Goal: Task Accomplishment & Management: Complete application form

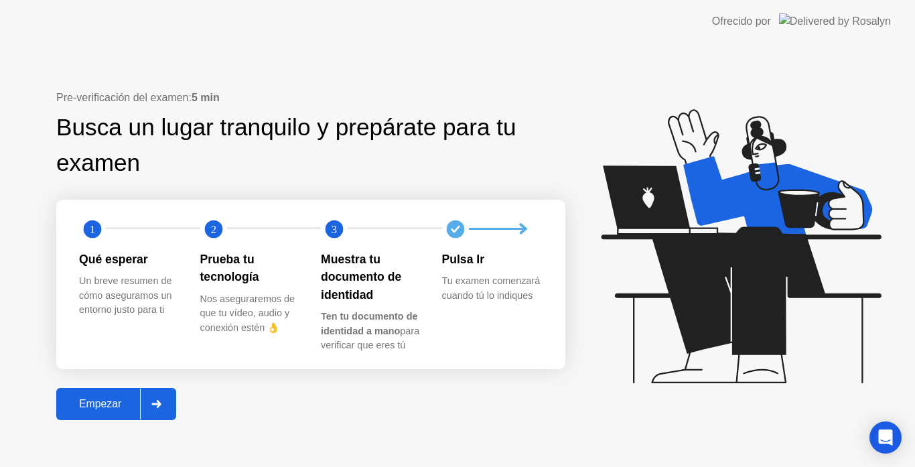
click at [154, 399] on div at bounding box center [156, 404] width 32 height 31
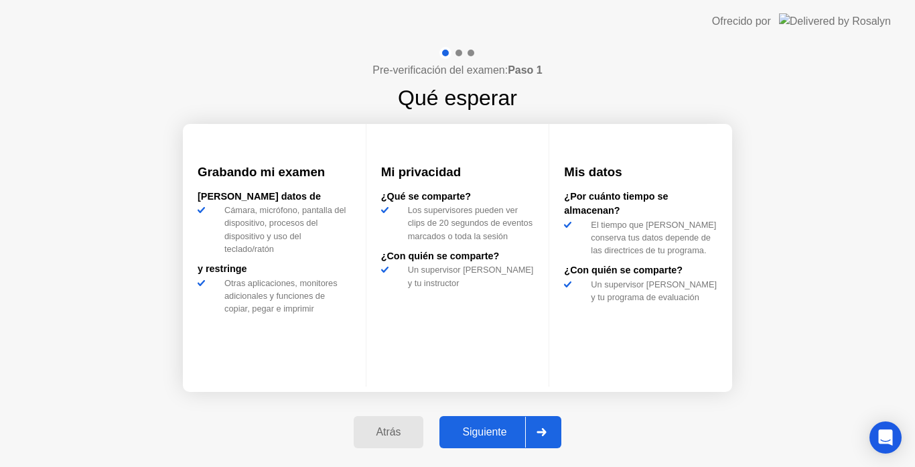
click at [541, 425] on div at bounding box center [541, 432] width 32 height 31
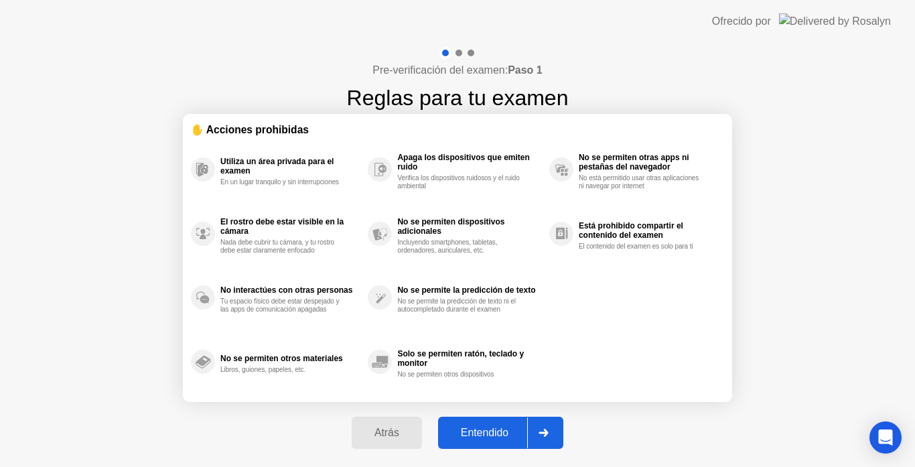
click at [541, 425] on div at bounding box center [543, 432] width 32 height 31
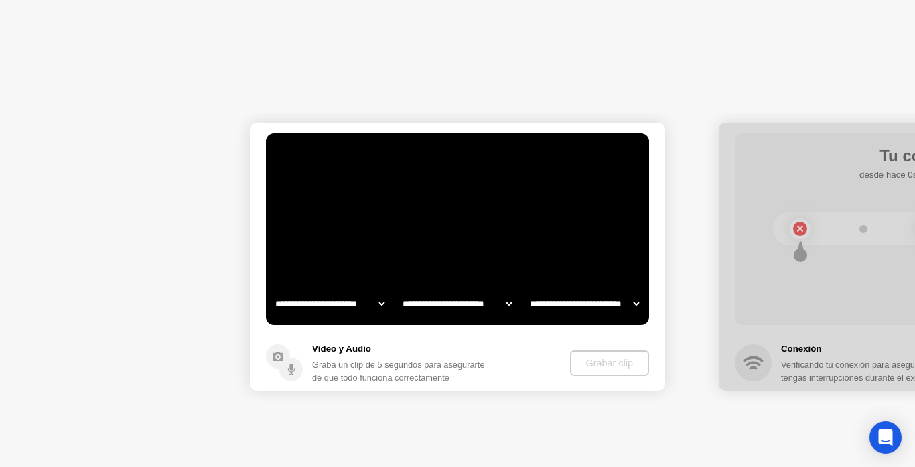
select select "**********"
select select "*******"
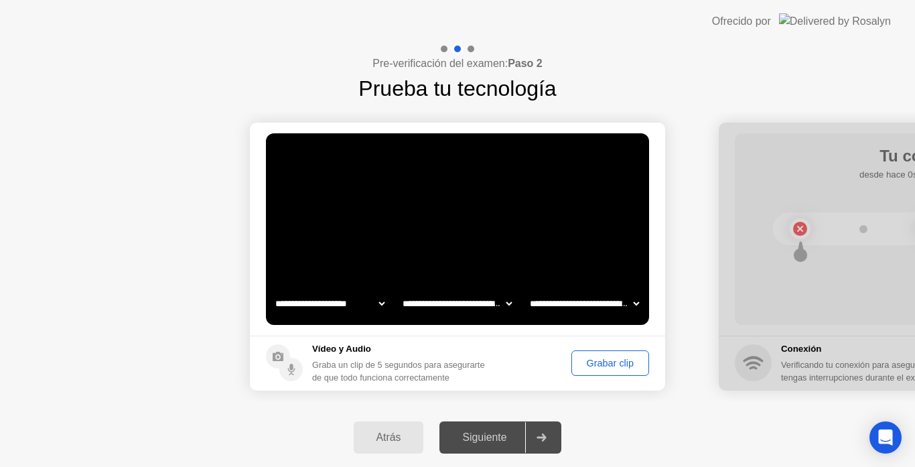
click at [606, 364] on div "Grabar clip" at bounding box center [610, 363] width 68 height 11
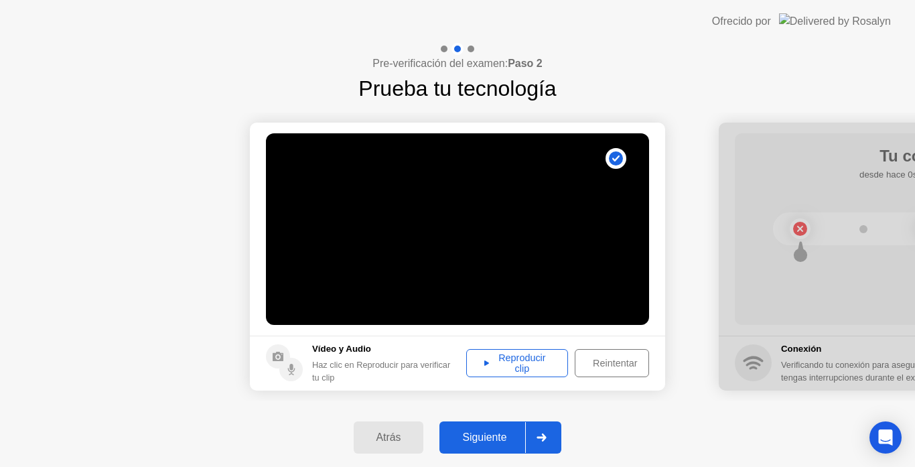
click at [547, 429] on div at bounding box center [541, 437] width 32 height 31
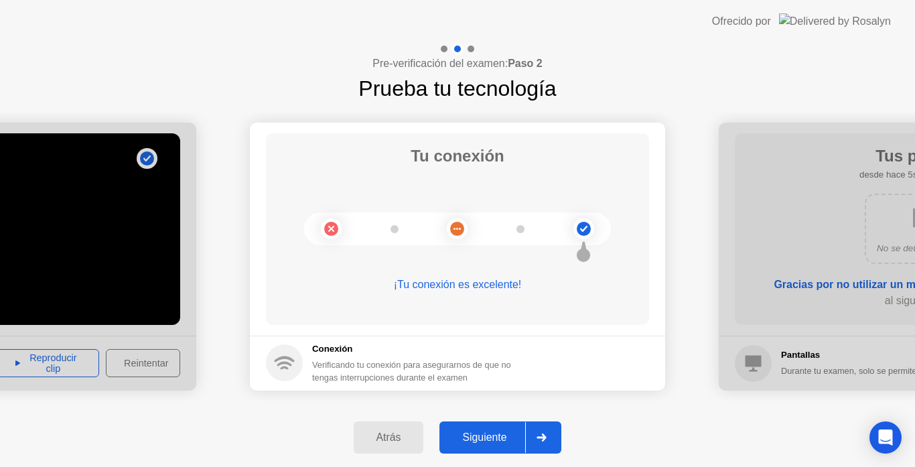
click at [542, 435] on icon at bounding box center [542, 437] width 10 height 8
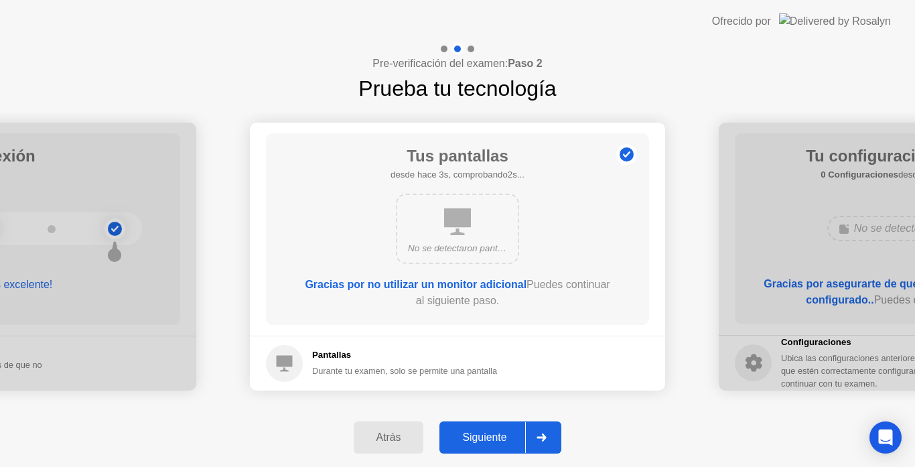
click at [542, 435] on icon at bounding box center [542, 437] width 10 height 8
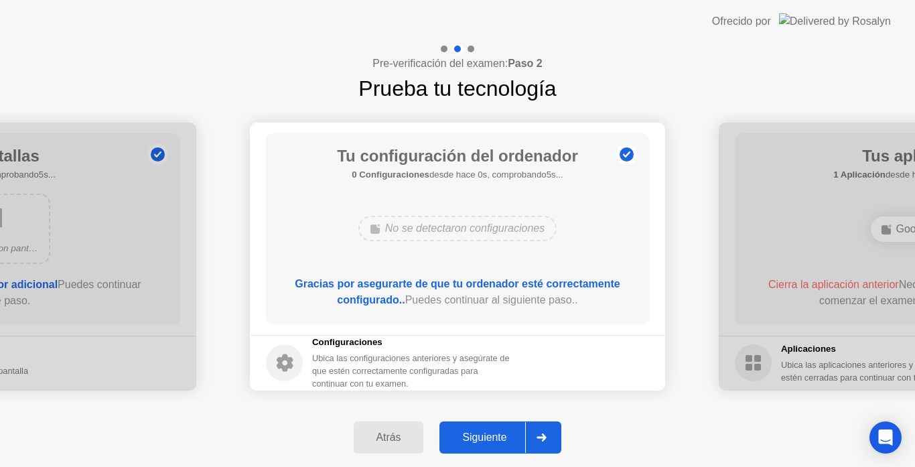
click at [542, 435] on icon at bounding box center [542, 437] width 10 height 8
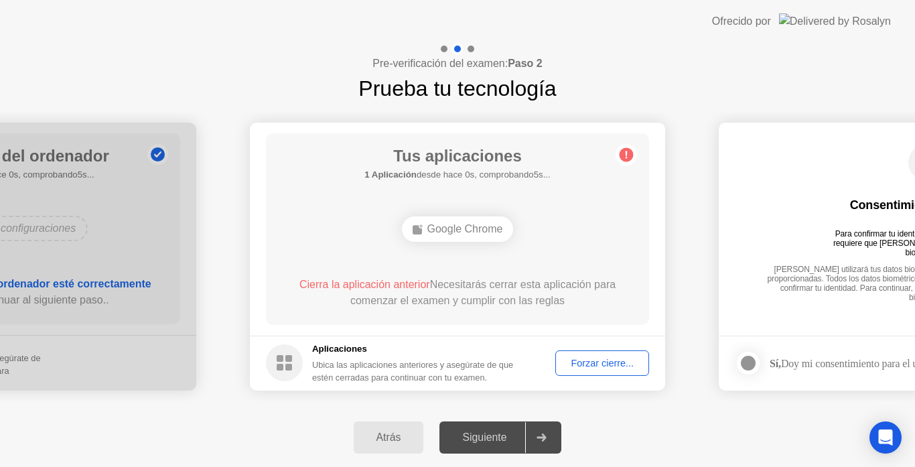
click at [586, 360] on div "Forzar cierre..." at bounding box center [602, 363] width 84 height 11
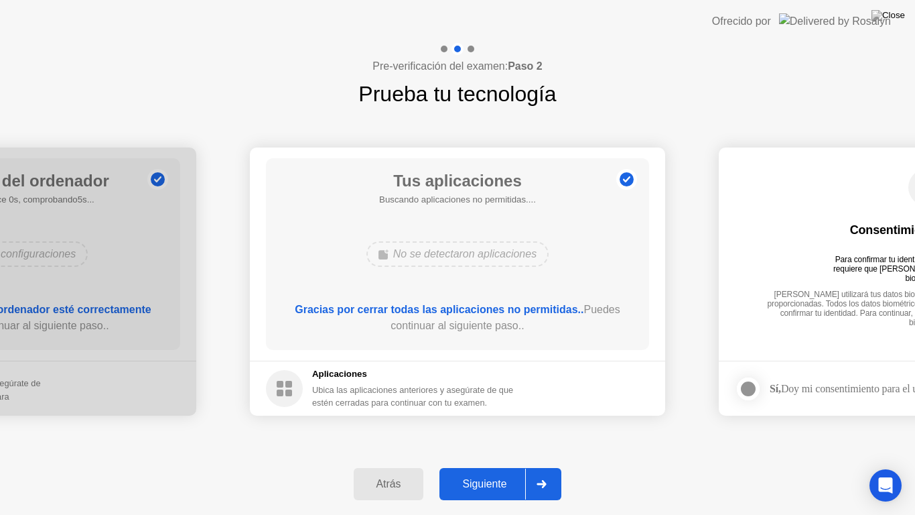
click at [545, 466] on div at bounding box center [541, 483] width 32 height 31
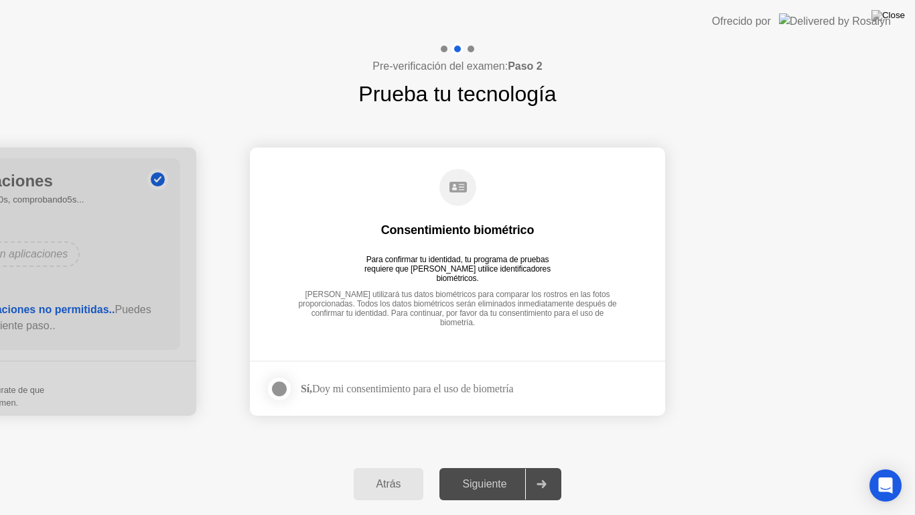
click at [277, 387] on div at bounding box center [279, 389] width 16 height 16
click at [541, 466] on div at bounding box center [541, 483] width 32 height 31
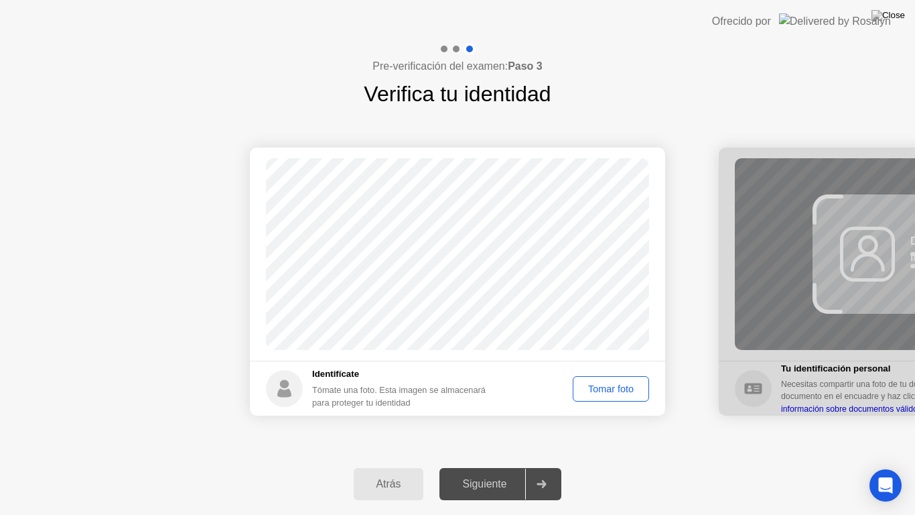
click at [604, 392] on div "Tomar foto" at bounding box center [610, 388] width 67 height 11
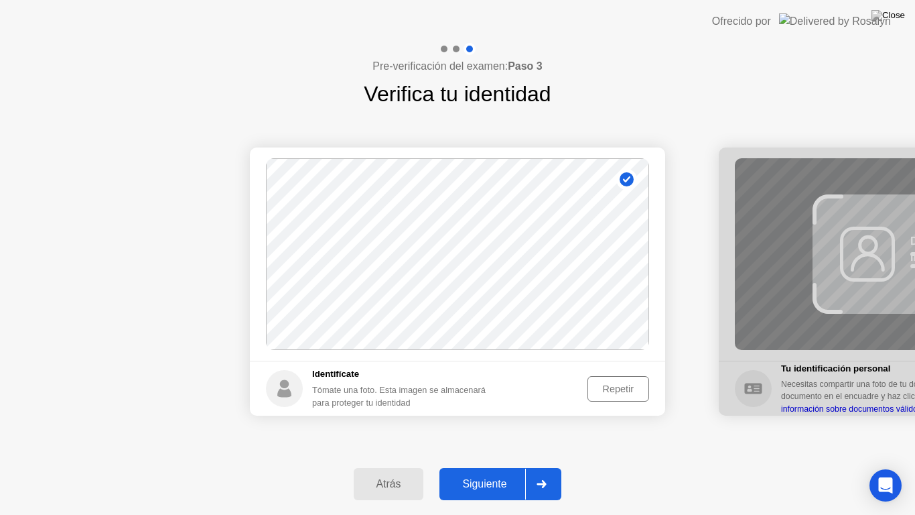
click at [543, 466] on icon at bounding box center [542, 484] width 10 height 8
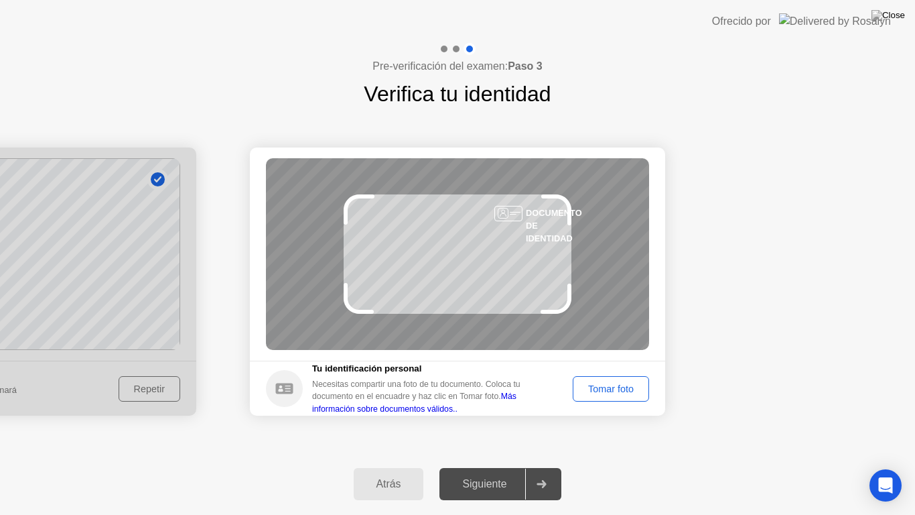
click at [609, 385] on div "Tomar foto" at bounding box center [610, 388] width 67 height 11
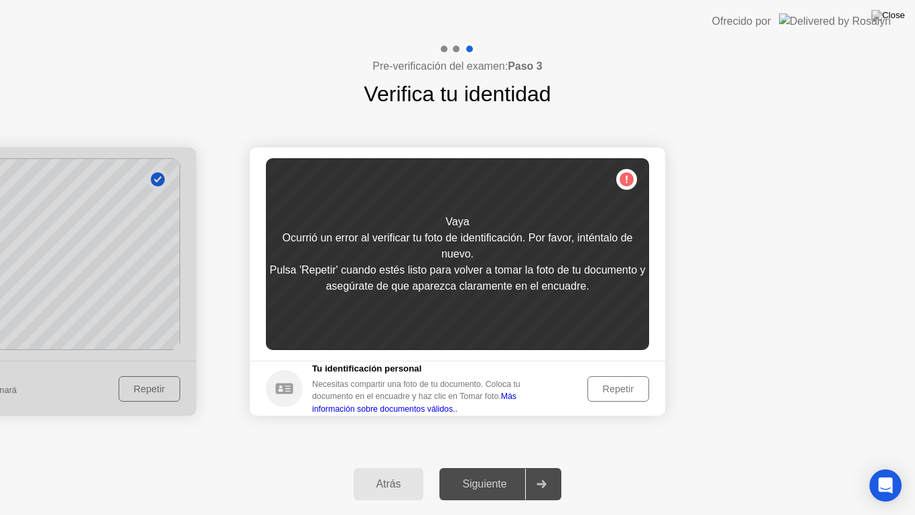
click at [616, 386] on div "Repetir" at bounding box center [618, 388] width 52 height 11
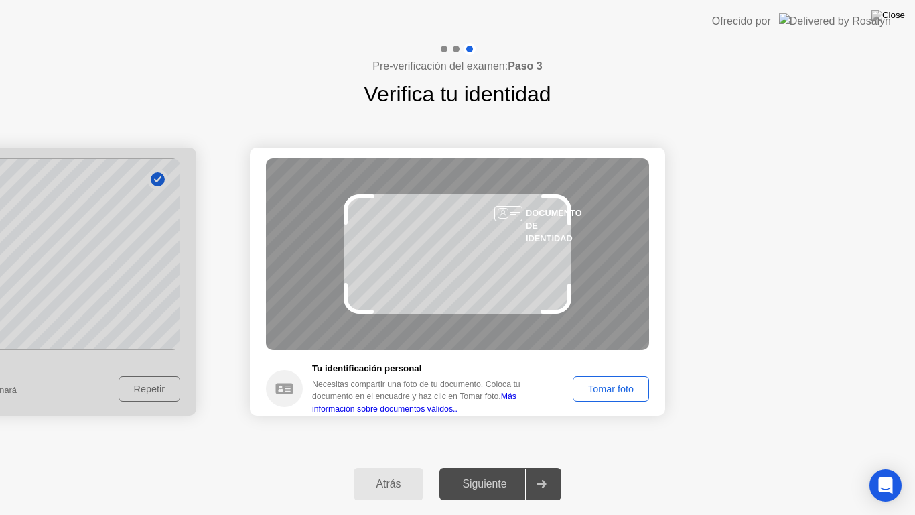
click at [616, 386] on div "Tomar foto" at bounding box center [610, 388] width 67 height 11
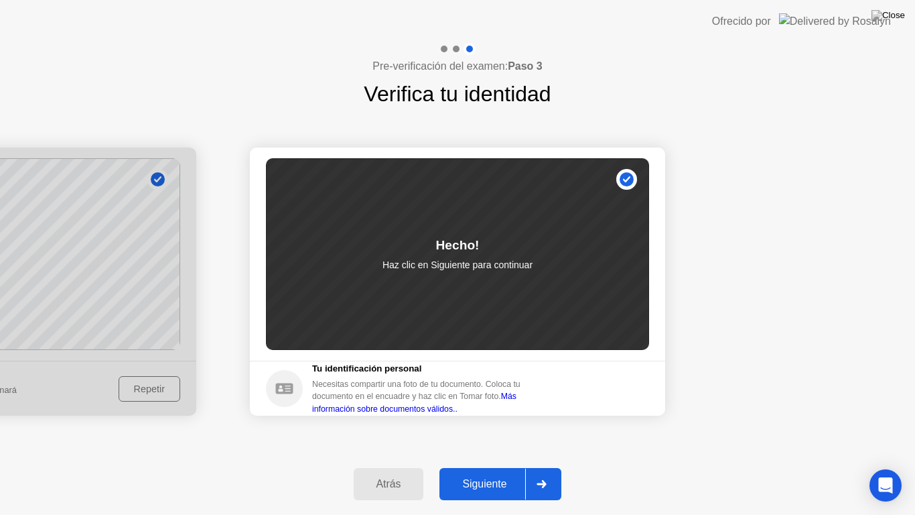
click at [543, 466] on icon at bounding box center [542, 484] width 10 height 8
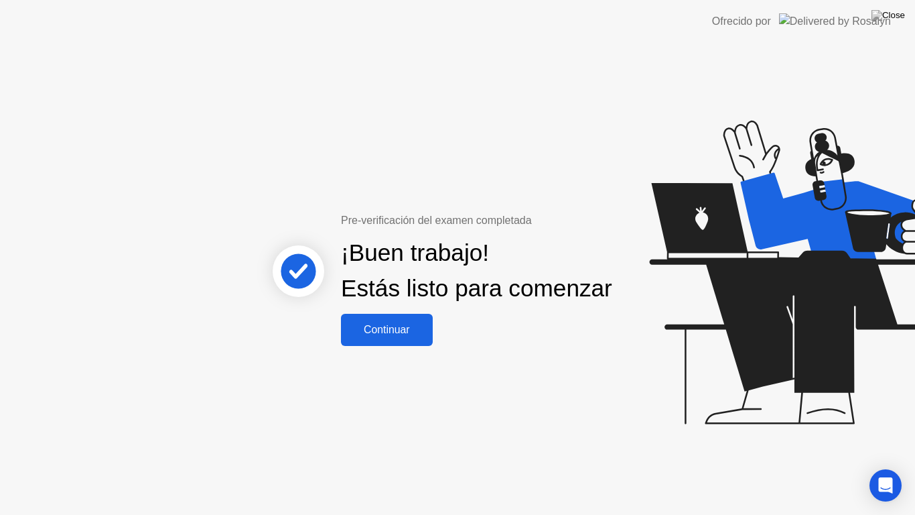
click at [409, 336] on div "Continuar" at bounding box center [387, 330] width 84 height 12
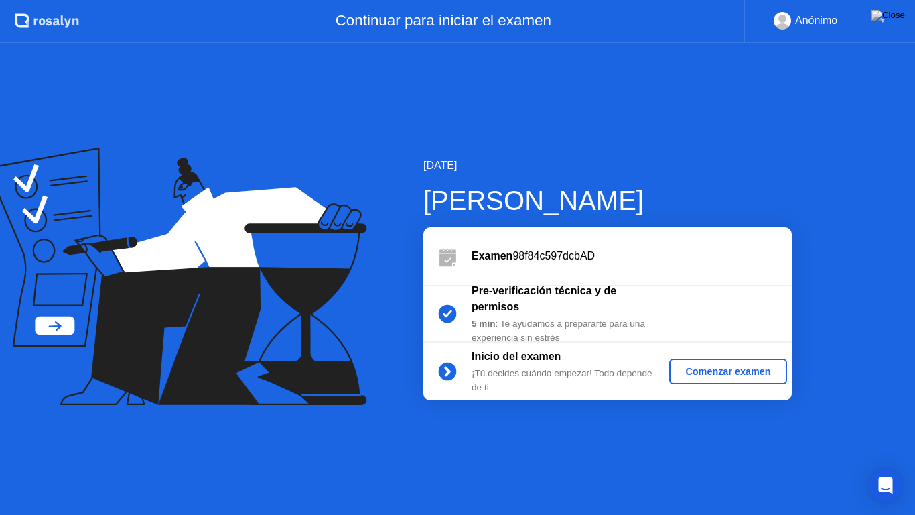
click at [690, 375] on div "Comenzar examen" at bounding box center [728, 371] width 107 height 11
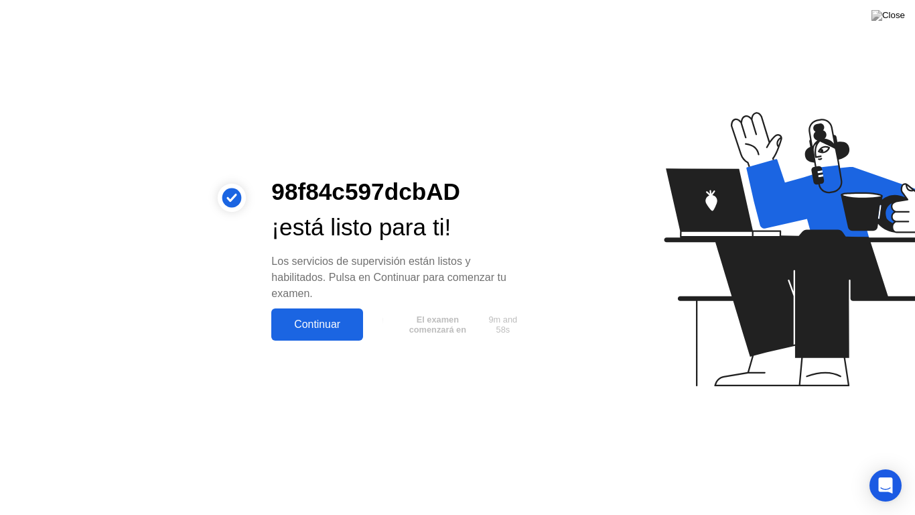
click at [323, 323] on div "Continuar" at bounding box center [317, 324] width 84 height 12
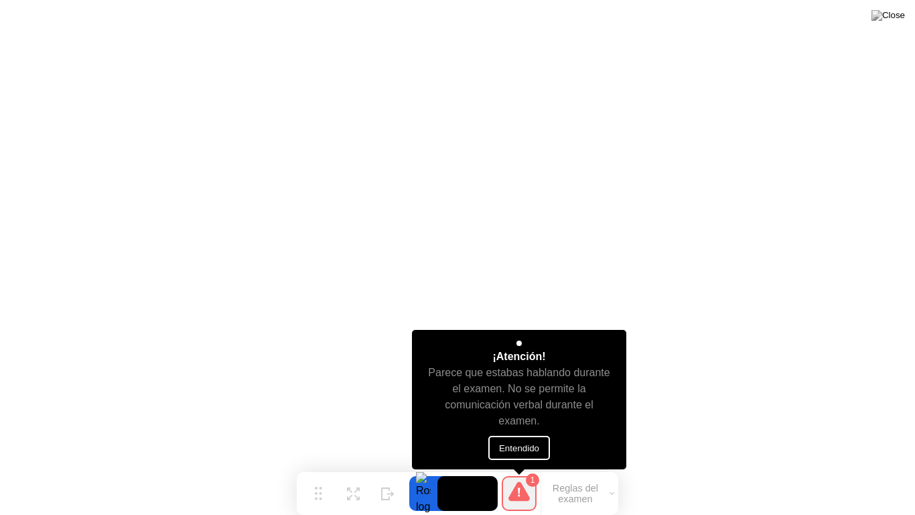
click at [515, 442] on button "Entendido" at bounding box center [519, 447] width 62 height 24
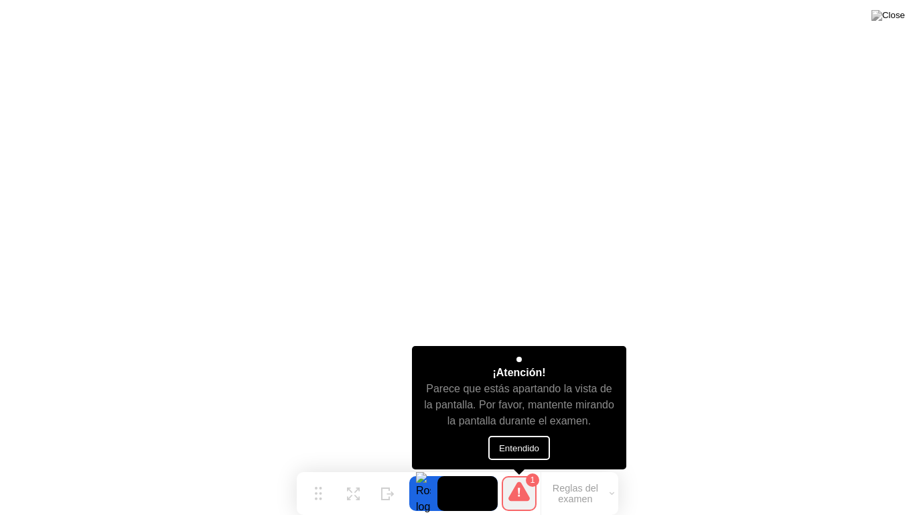
click at [527, 447] on button "Entendido" at bounding box center [519, 447] width 62 height 24
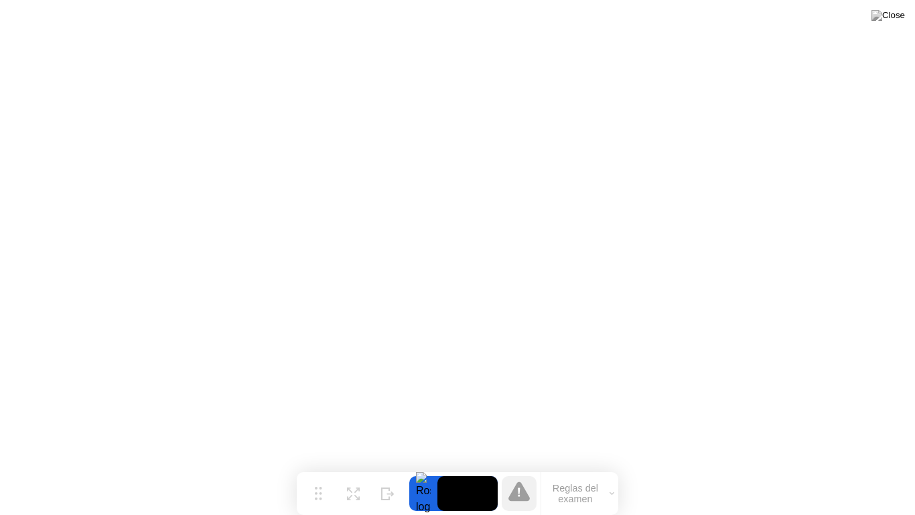
click at [527, 466] on icon at bounding box center [518, 490] width 21 height 19
click at [890, 21] on img at bounding box center [888, 15] width 33 height 11
